Goal: Task Accomplishment & Management: Manage account settings

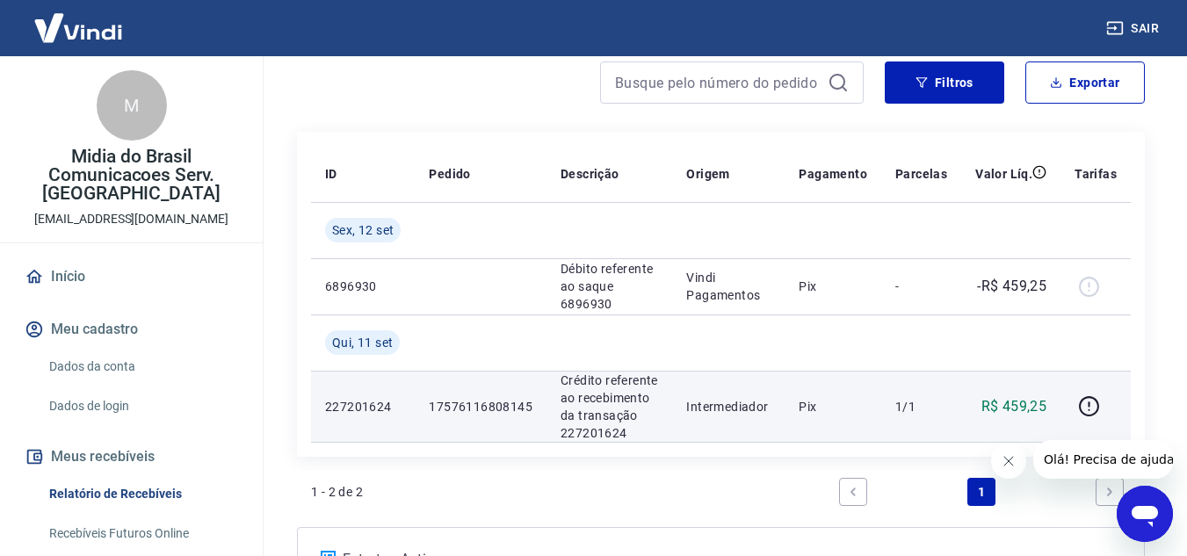
scroll to position [156, 0]
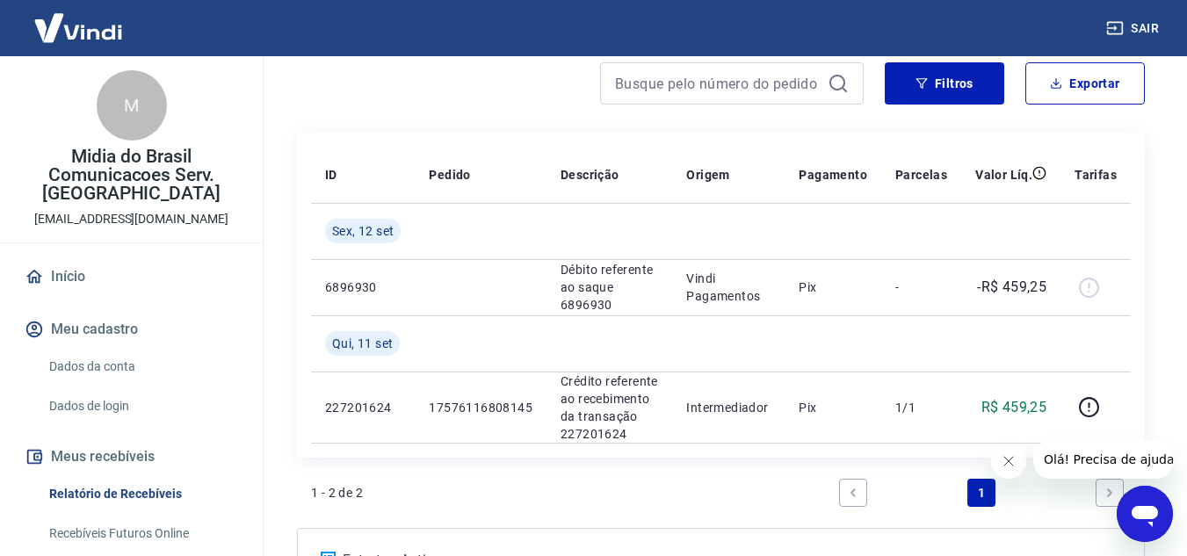
click at [76, 333] on button "Meu cadastro" at bounding box center [131, 329] width 221 height 39
click at [1124, 33] on button "Sair" at bounding box center [1134, 28] width 63 height 33
